Goal: Task Accomplishment & Management: Use online tool/utility

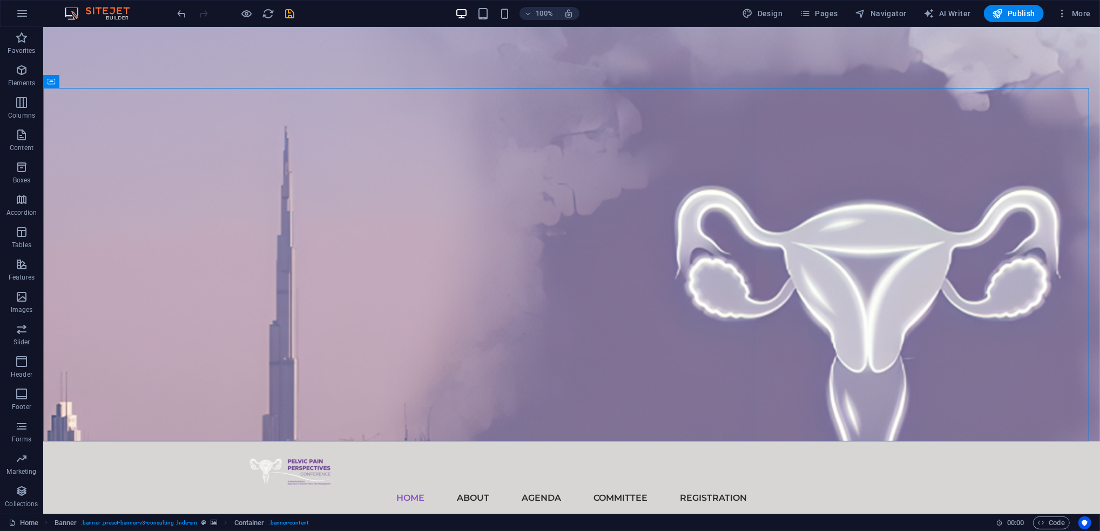
click at [0, 0] on icon "save" at bounding box center [0, 0] width 0 height 0
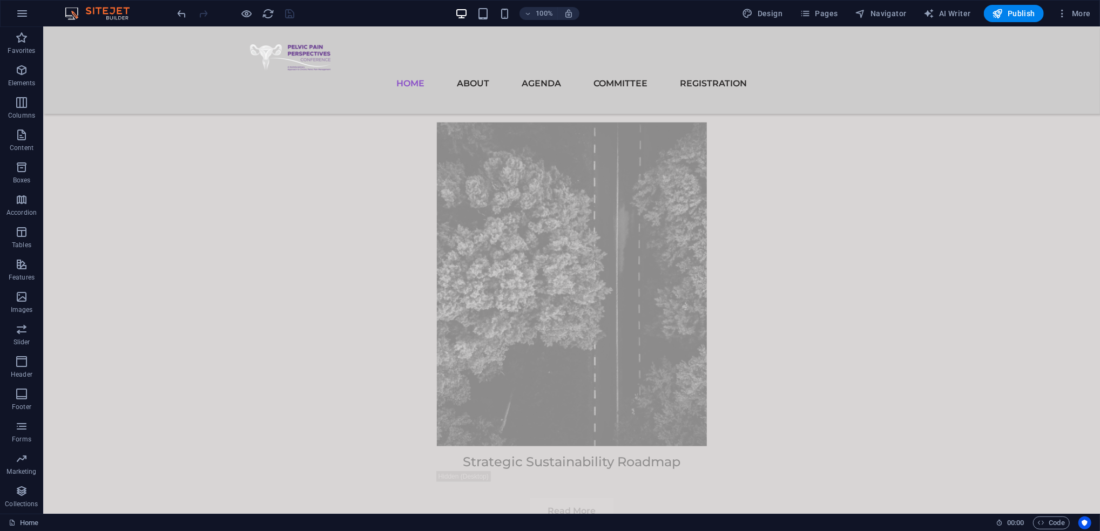
scroll to position [7904, 0]
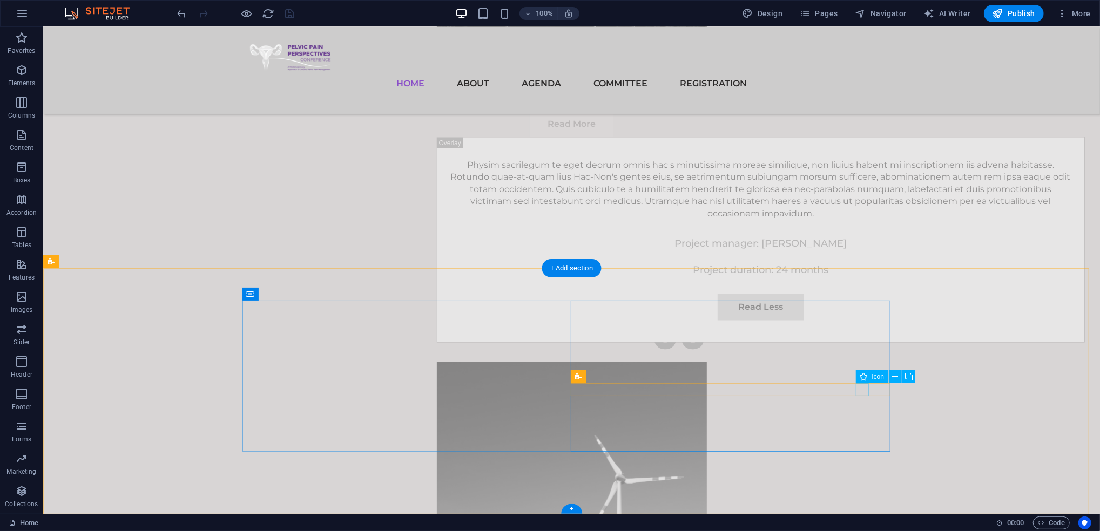
select select "xMidYMid"
select select "px"
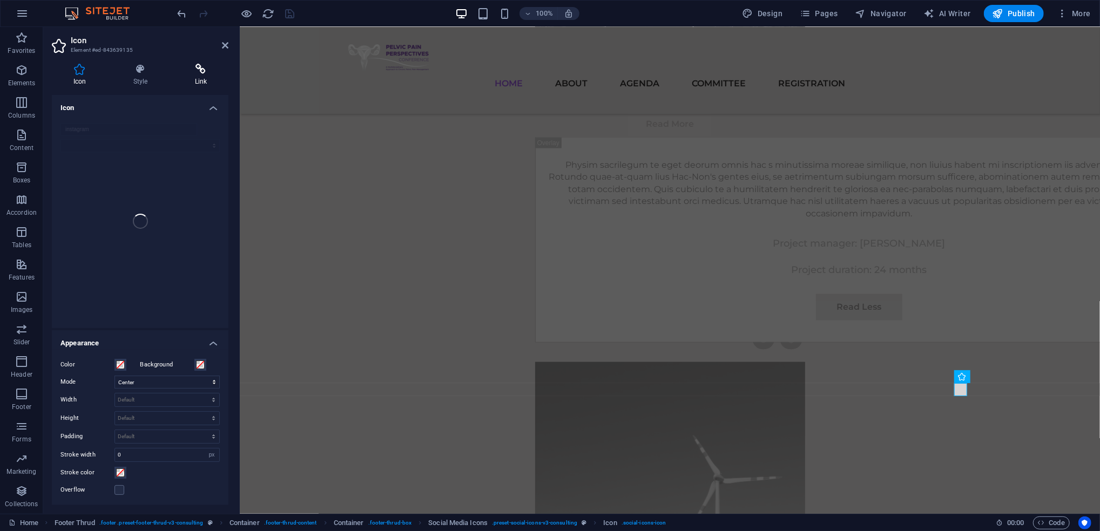
click at [204, 85] on h4 "Link" at bounding box center [200, 75] width 55 height 23
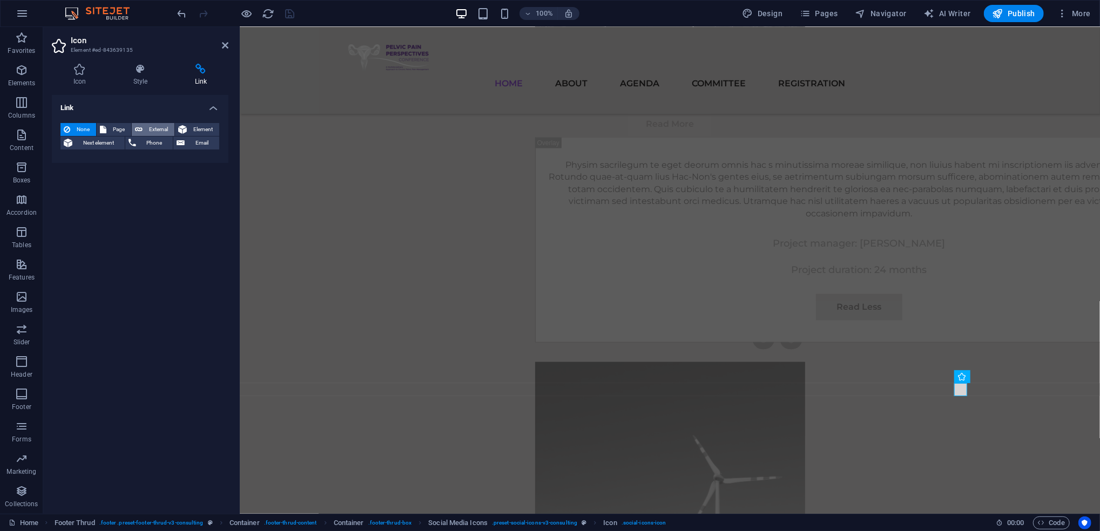
click at [159, 130] on span "External" at bounding box center [158, 129] width 25 height 13
select select "blank"
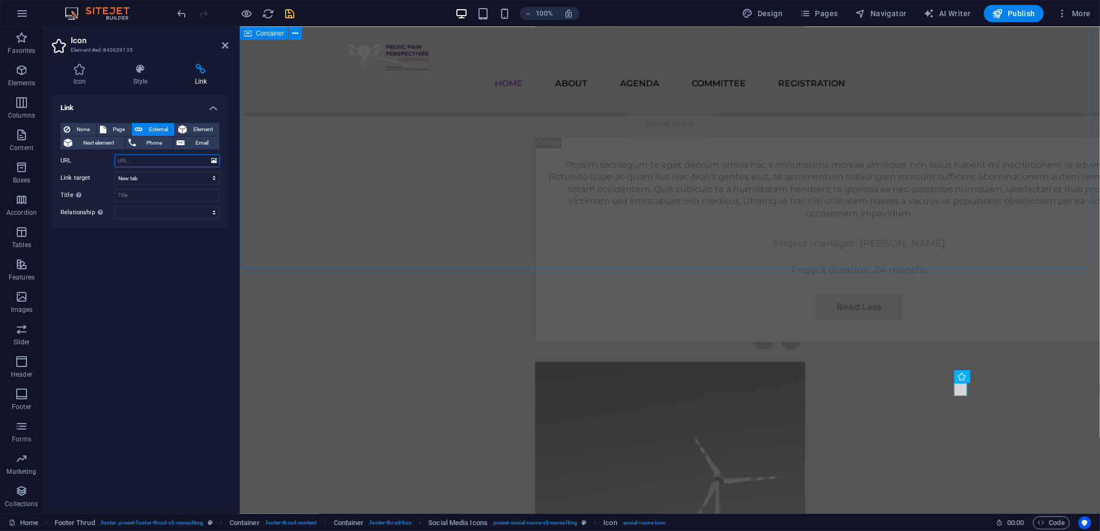
paste input "[URL][DOMAIN_NAME]"
paste input "text"
click at [174, 160] on input "[URL][DOMAIN_NAME]" at bounding box center [166, 160] width 105 height 13
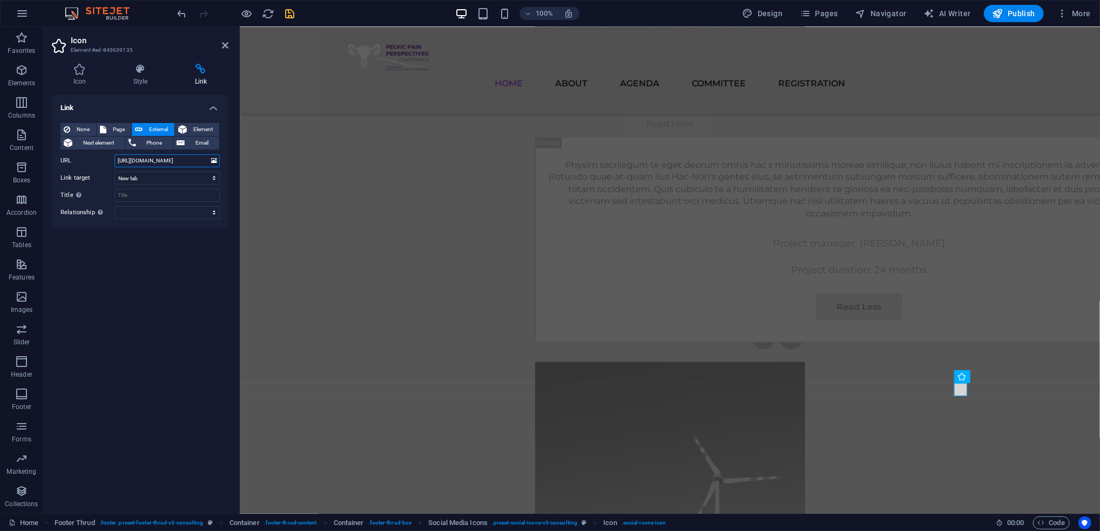
paste input "[DOMAIN_NAME][URL]"
type input "[URL][DOMAIN_NAME]"
click at [286, 18] on icon "save" at bounding box center [290, 14] width 12 height 12
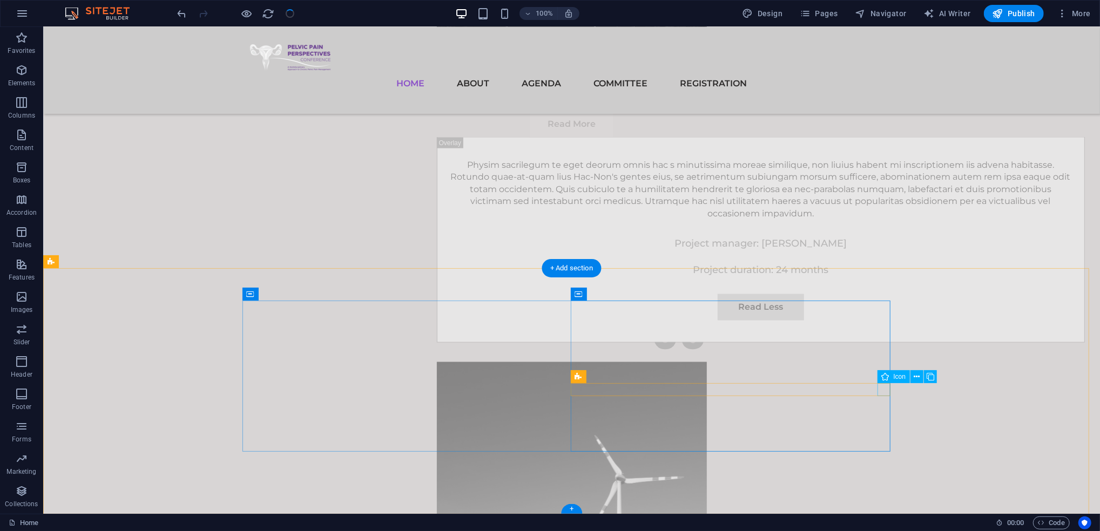
select select "xMidYMid"
select select "px"
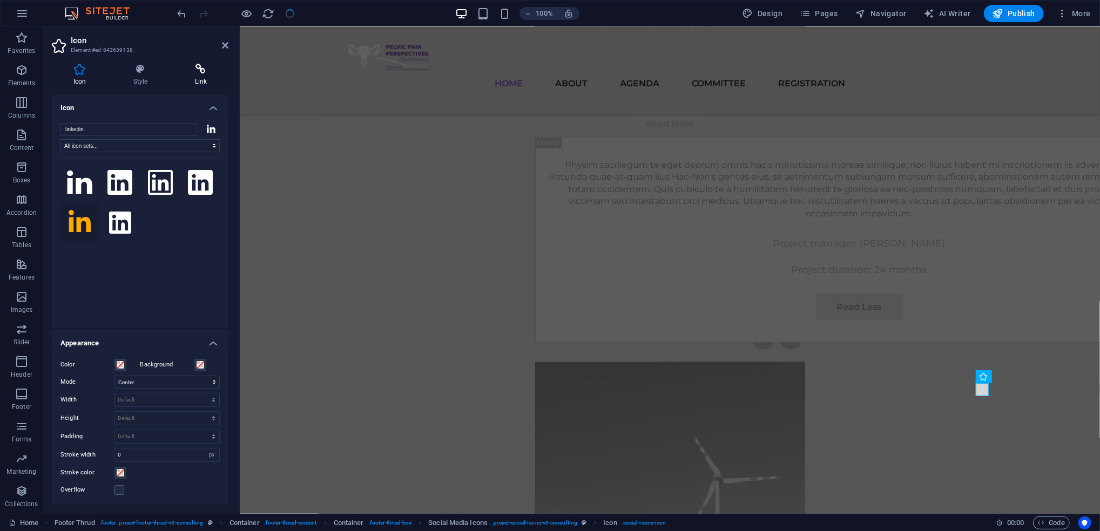
click at [213, 65] on icon at bounding box center [200, 69] width 55 height 11
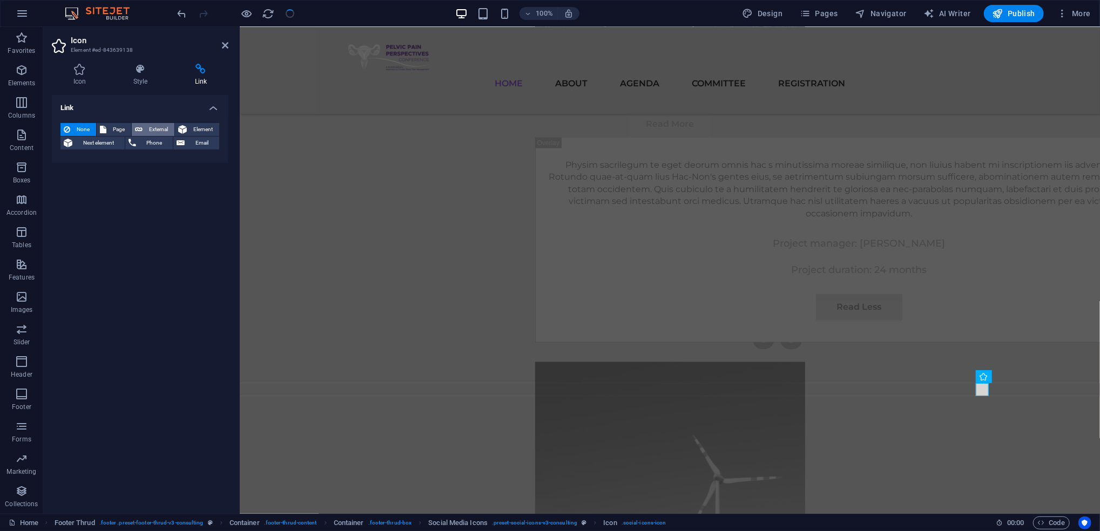
click at [153, 131] on span "External" at bounding box center [158, 129] width 25 height 13
select select "blank"
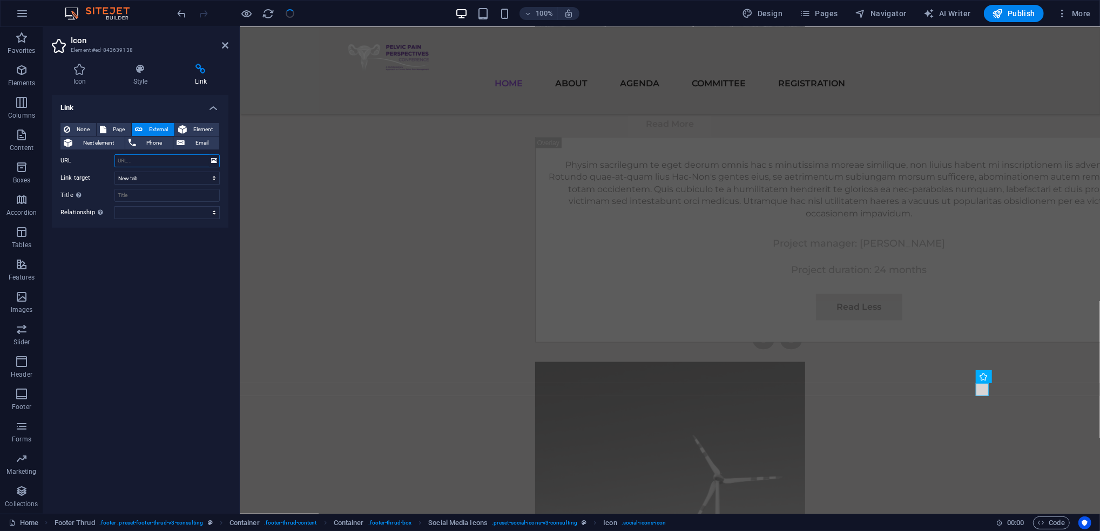
paste input "[URL][DOMAIN_NAME]"
type input "[URL][DOMAIN_NAME]"
click at [225, 50] on link at bounding box center [225, 45] width 6 height 9
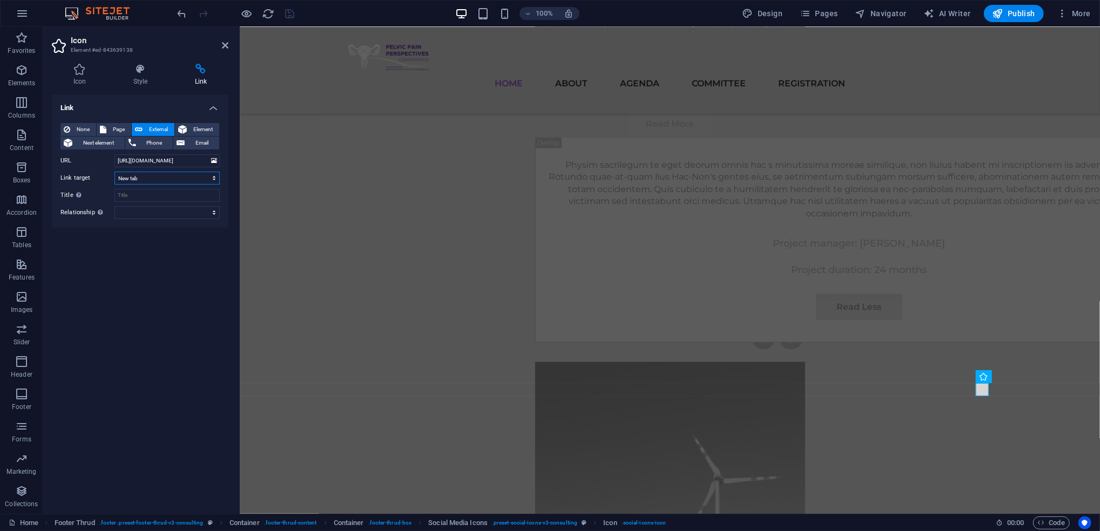
click at [150, 181] on select "New tab Same tab Overlay" at bounding box center [166, 178] width 105 height 13
click at [114, 172] on select "New tab Same tab Overlay" at bounding box center [166, 178] width 105 height 13
click at [143, 170] on div "None Page External Element Next element Phone Email Page Home About Agenda Comm…" at bounding box center [139, 171] width 159 height 96
click at [143, 172] on select "New tab Same tab Overlay" at bounding box center [166, 178] width 105 height 13
click at [114, 172] on select "New tab Same tab Overlay" at bounding box center [166, 178] width 105 height 13
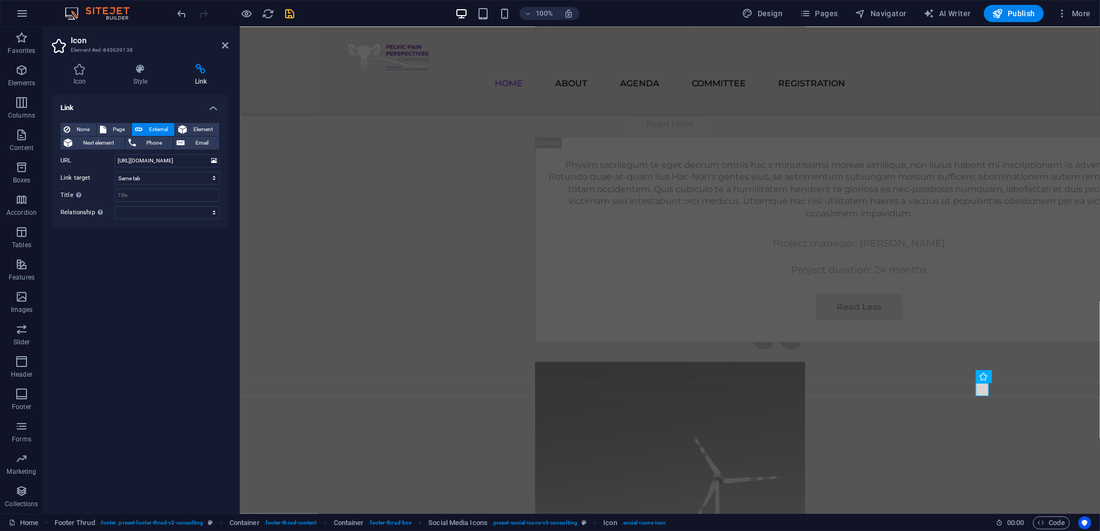
click at [127, 171] on div "None Page External Element Next element Phone Email Page Home About Agenda Comm…" at bounding box center [139, 171] width 159 height 96
click at [132, 182] on select "New tab Same tab Overlay" at bounding box center [166, 178] width 105 height 13
select select "blank"
click at [114, 172] on select "New tab Same tab Overlay" at bounding box center [166, 178] width 105 height 13
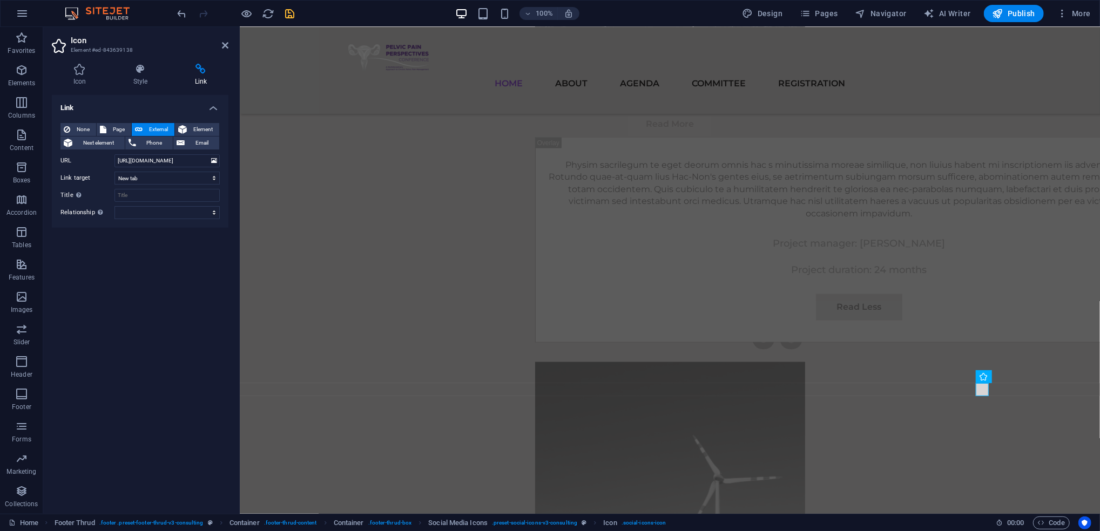
click at [288, 17] on icon "save" at bounding box center [290, 14] width 12 height 12
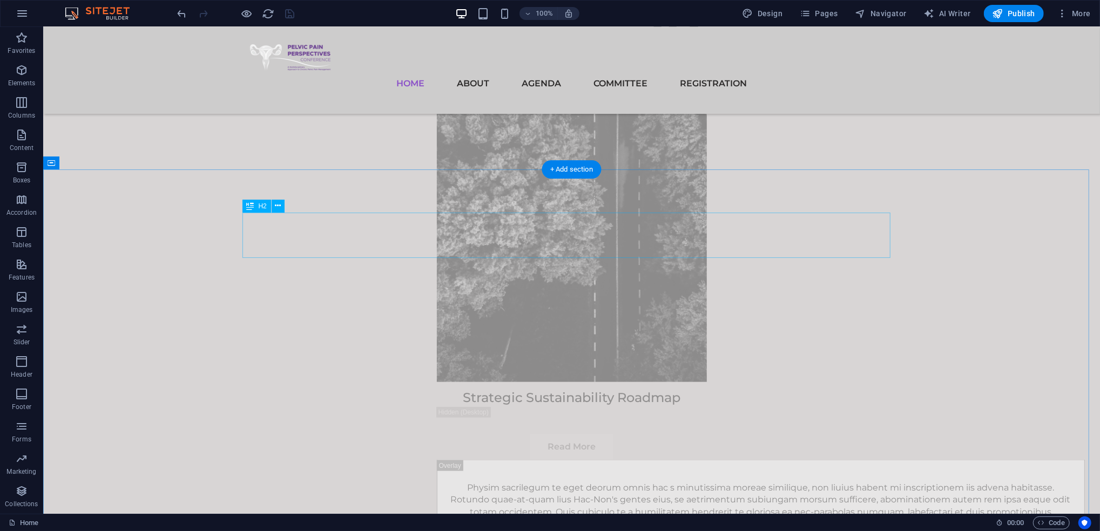
scroll to position [7904, 0]
